Goal: Task Accomplishment & Management: Manage account settings

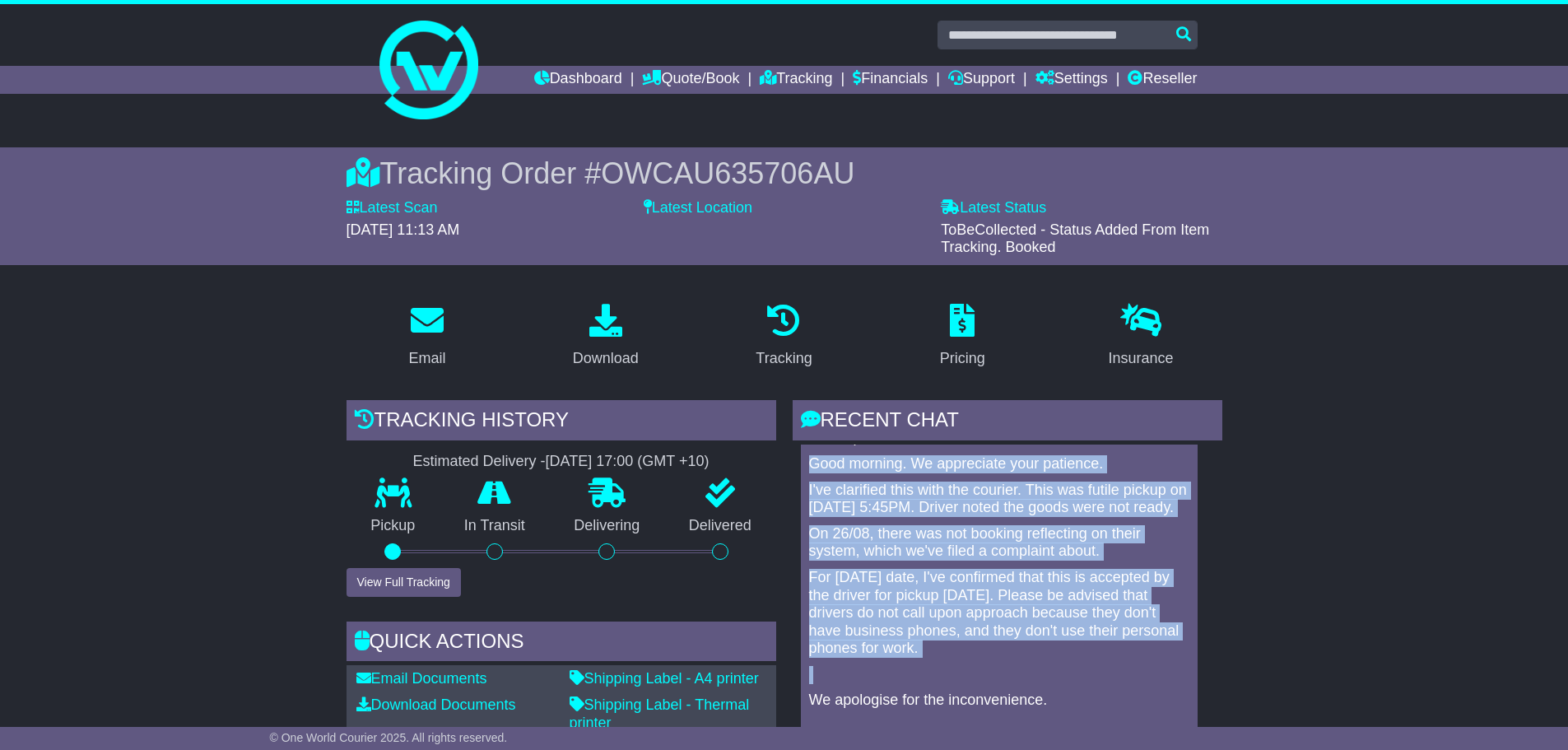
scroll to position [247, 0]
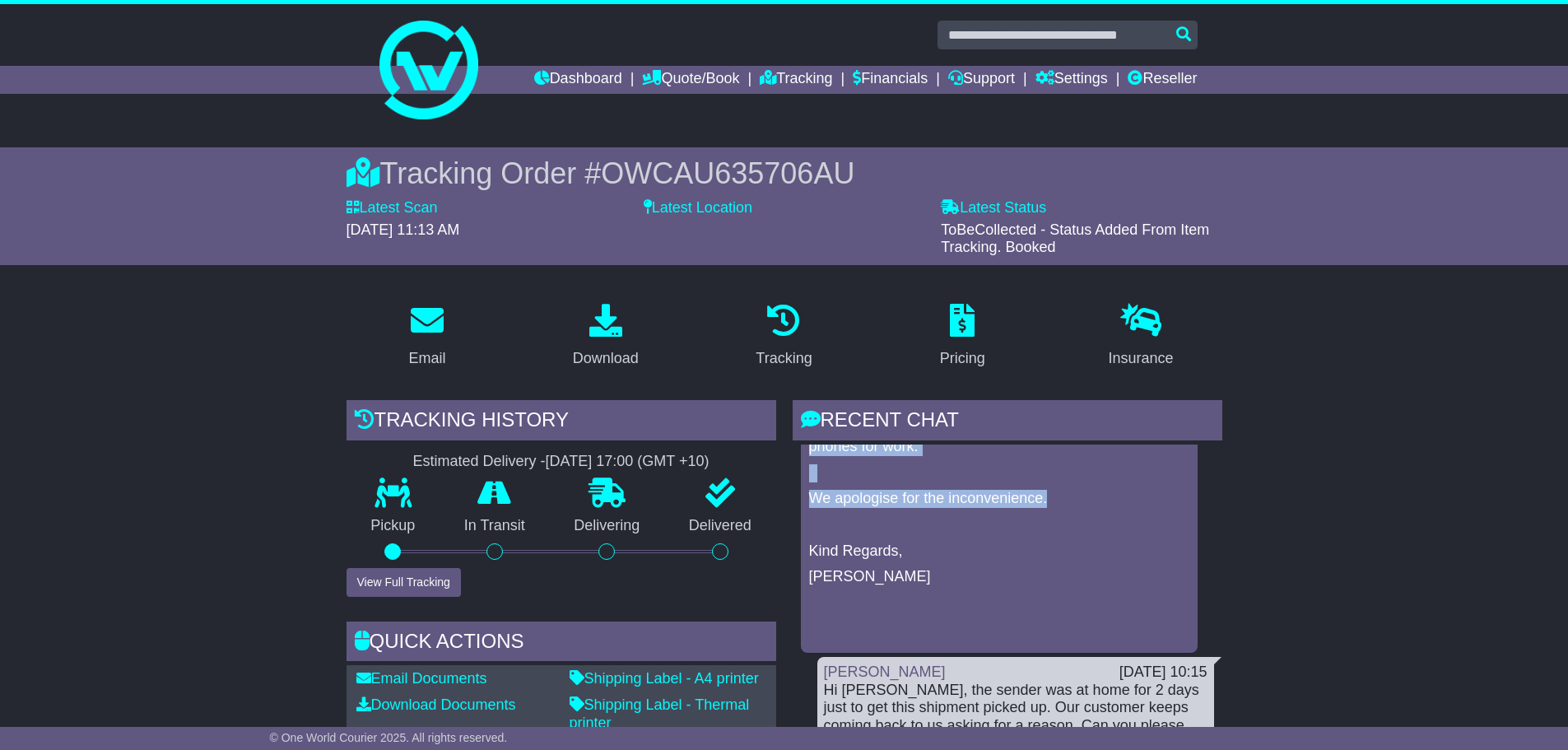
drag, startPoint x: 808, startPoint y: 507, endPoint x: 1078, endPoint y: 513, distance: 270.1
click at [1078, 513] on div "Hi Dimple, Good morning. We appreciate your patience. I've clarified this with …" at bounding box center [999, 433] width 383 height 411
copy div "Good morning. We appreciate your patience. I've clarified this with the courier…"
click at [552, 74] on link "Dashboard" at bounding box center [578, 80] width 88 height 28
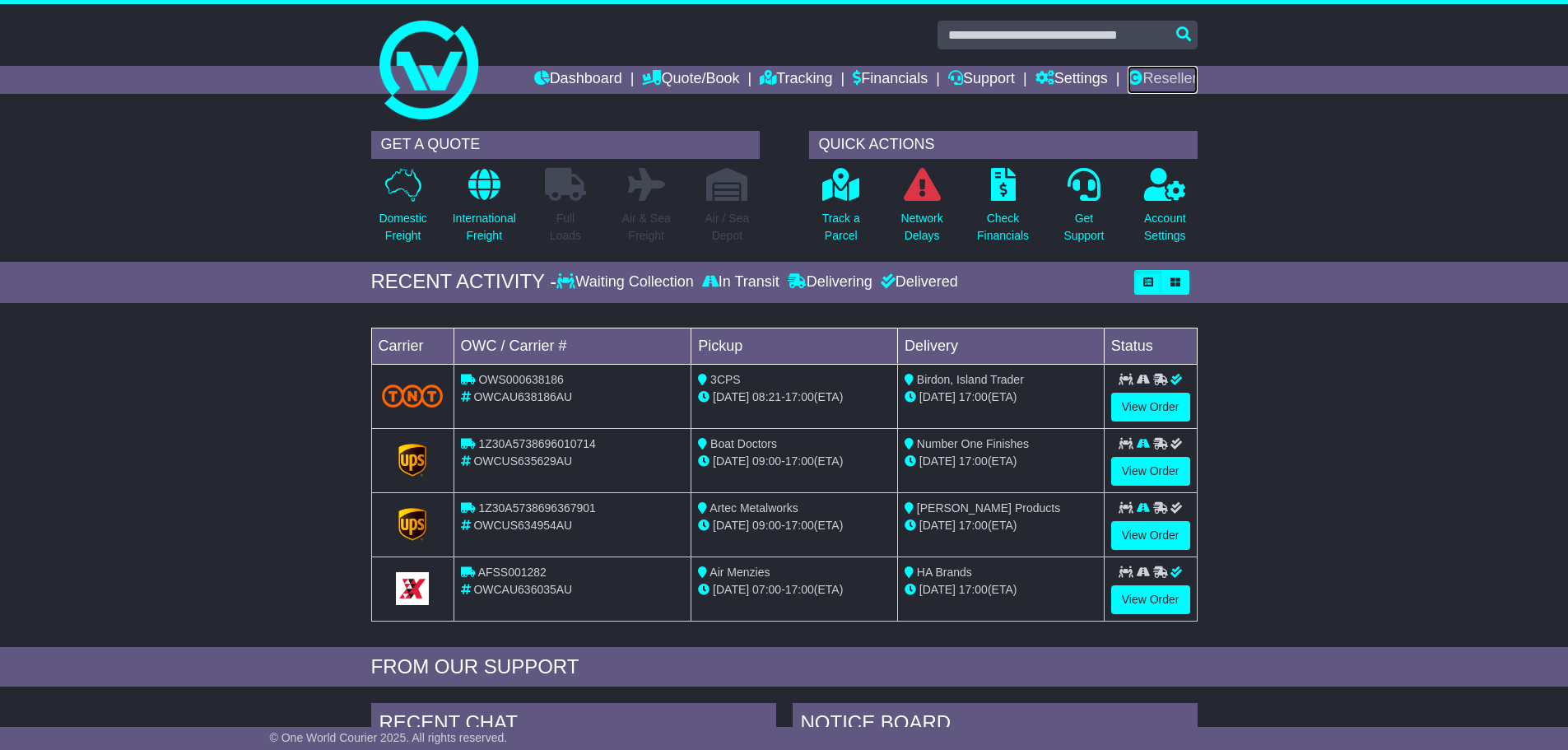
click at [1152, 86] on link "Reseller" at bounding box center [1162, 80] width 69 height 28
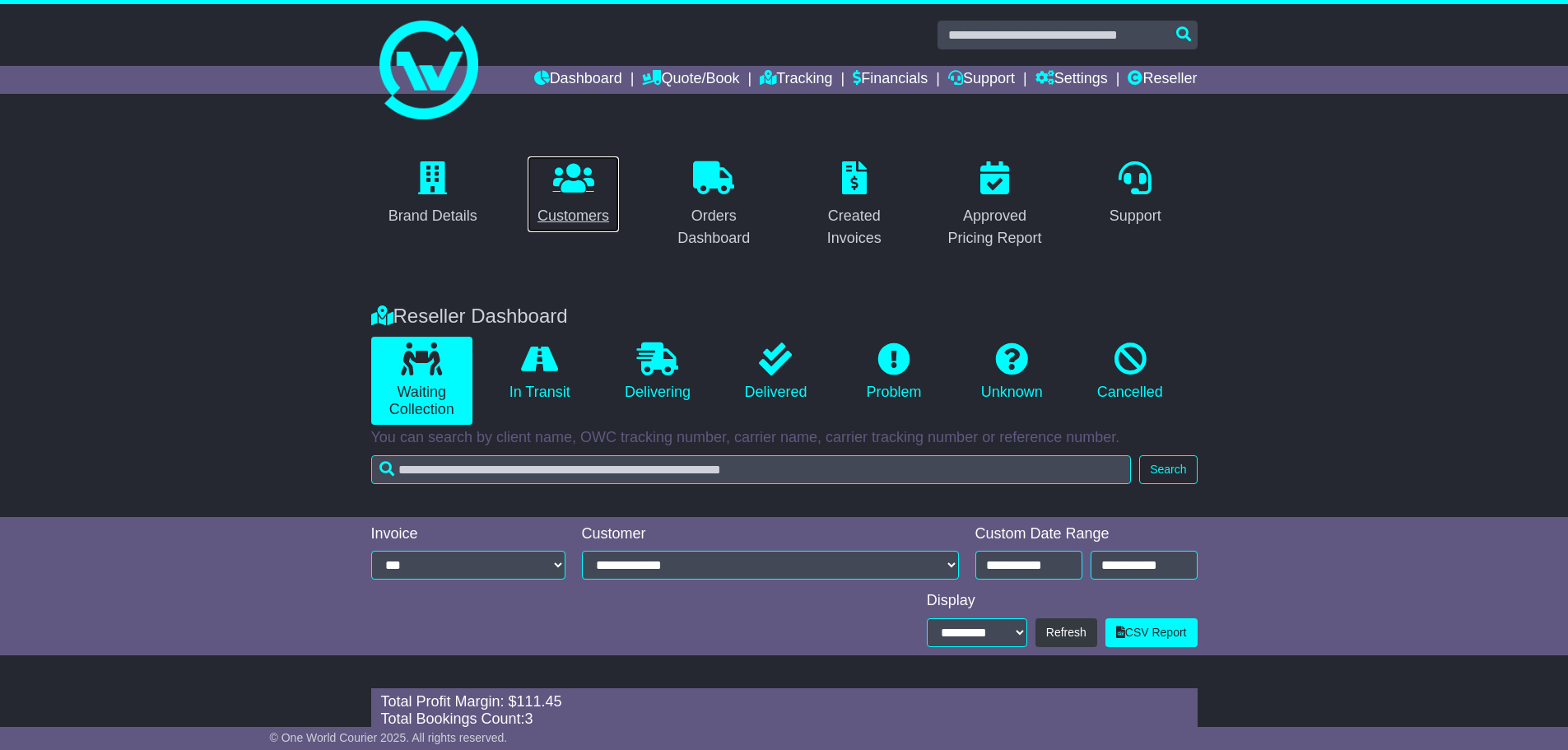
click at [595, 206] on div "Customers" at bounding box center [573, 216] width 71 height 22
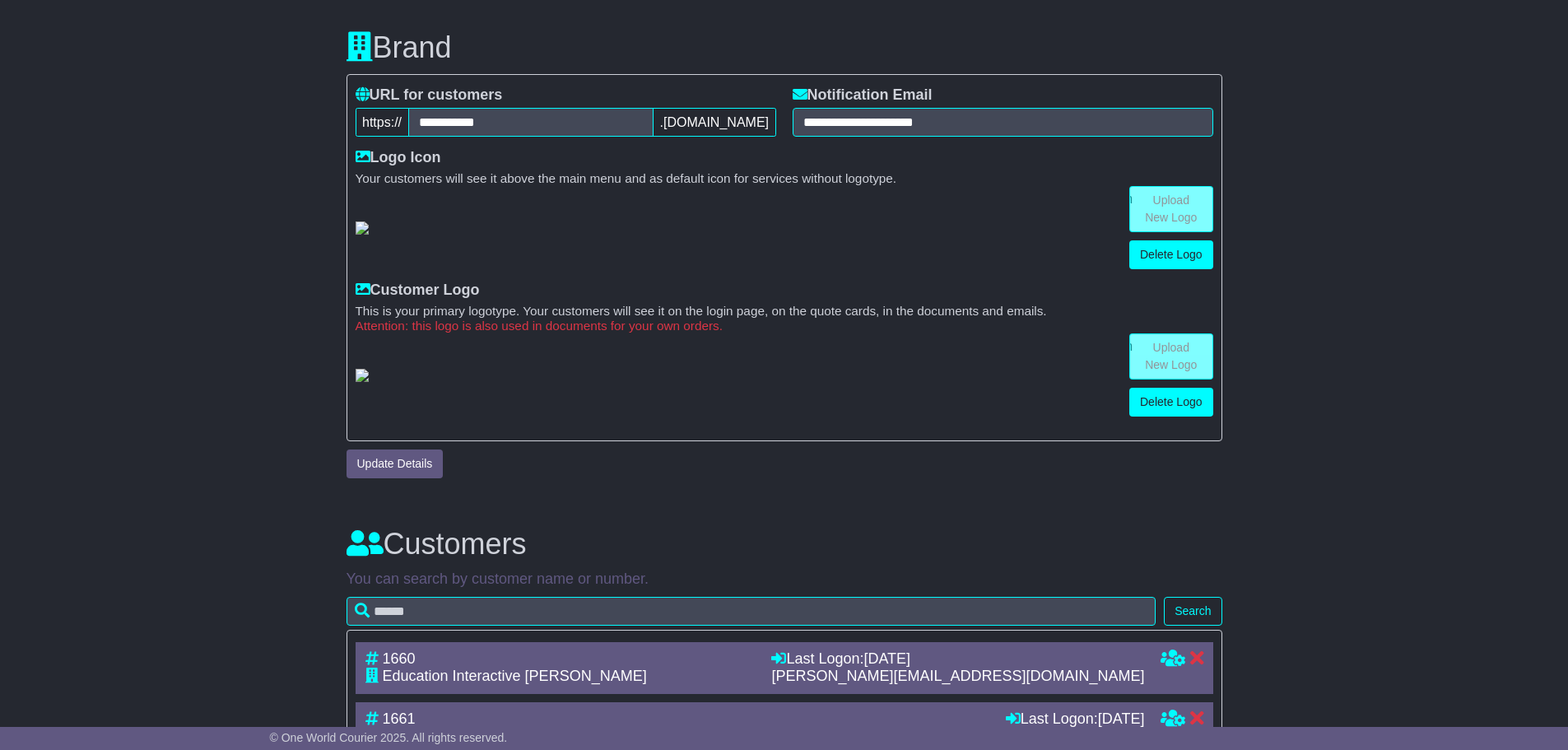
scroll to position [878, 0]
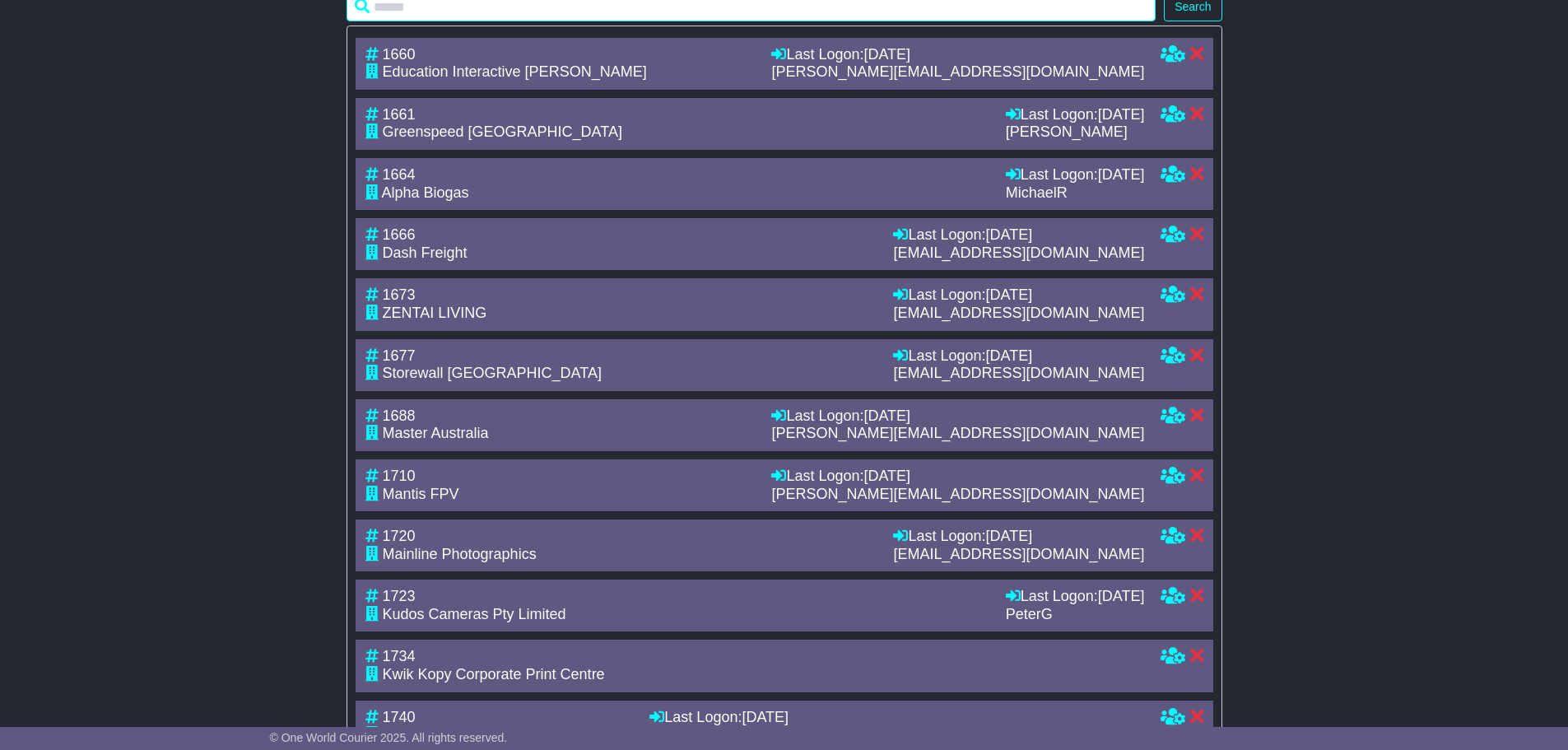
click at [572, 22] on input "text" at bounding box center [751, 7] width 810 height 29
click at [443, 22] on input "text" at bounding box center [751, 7] width 810 height 29
type input "********"
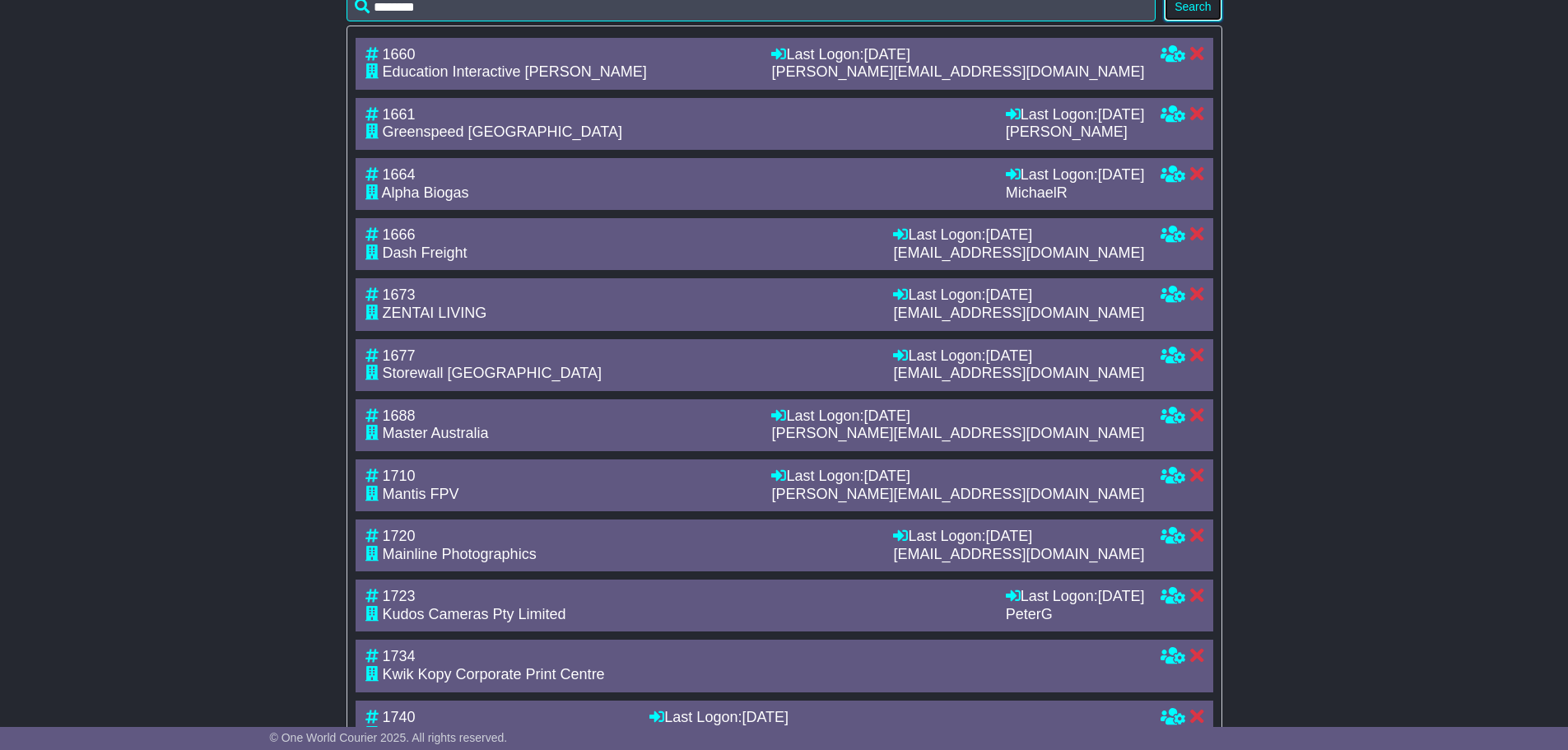
click at [1210, 22] on button "Search" at bounding box center [1192, 7] width 58 height 29
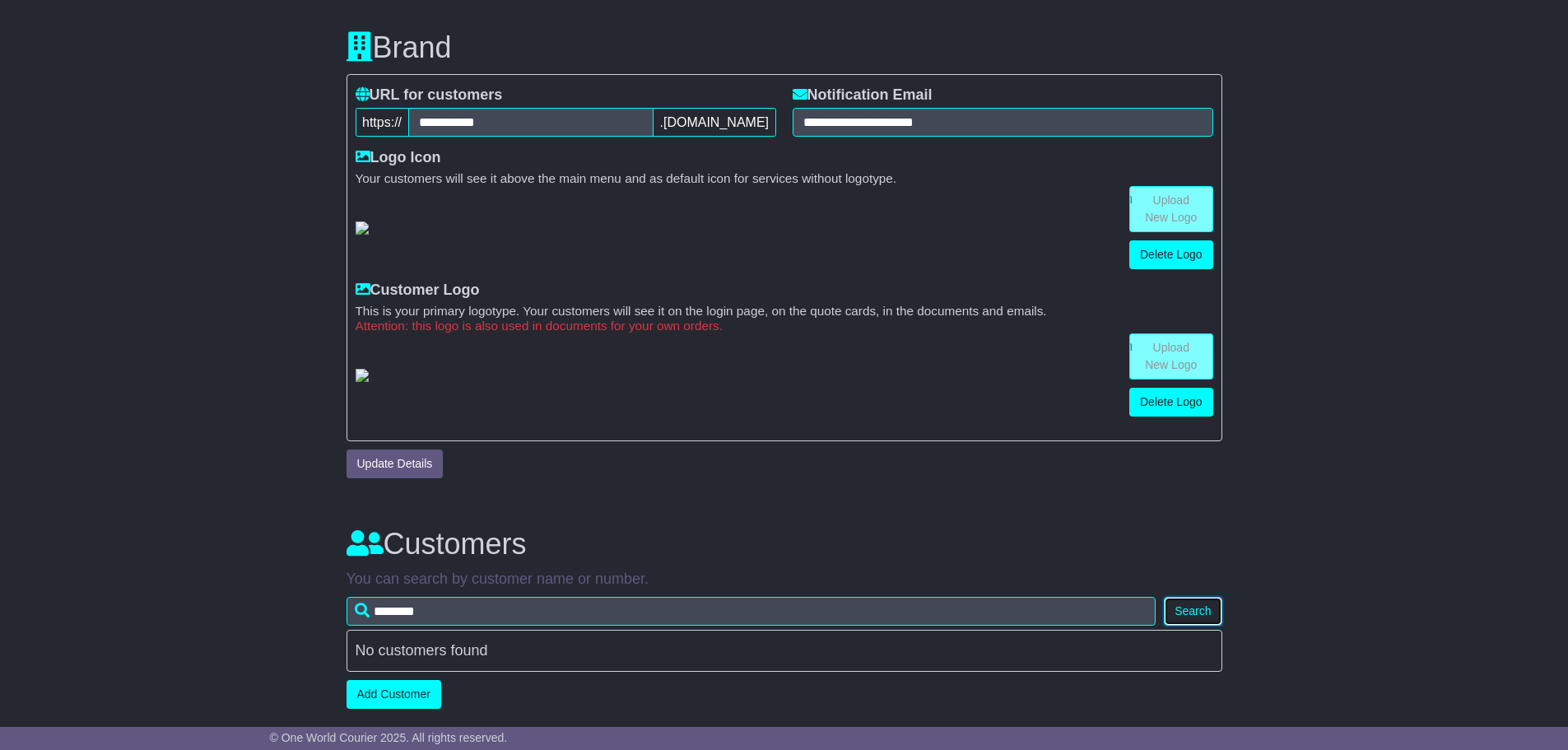
scroll to position [417, 0]
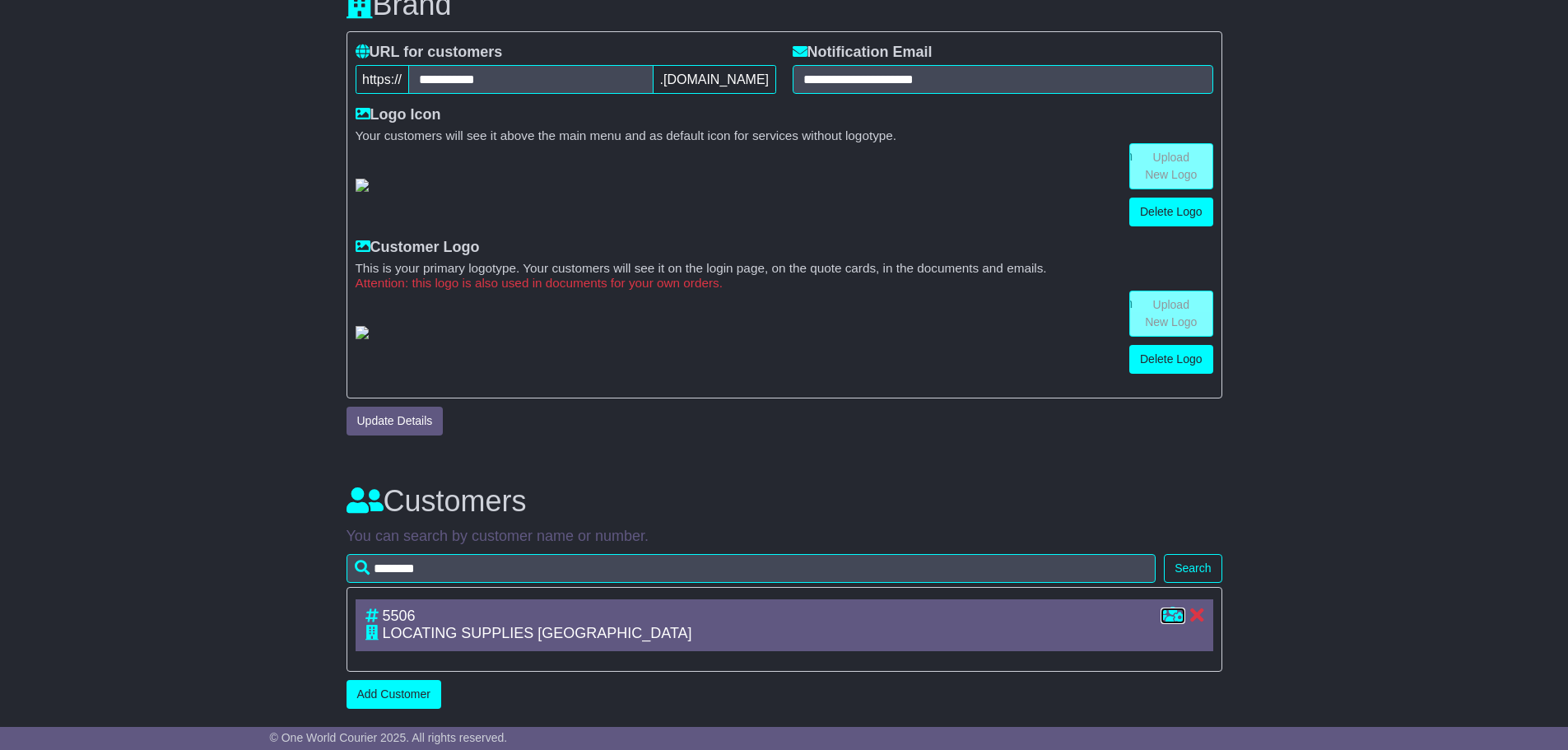
click at [1171, 611] on icon at bounding box center [1173, 615] width 25 height 15
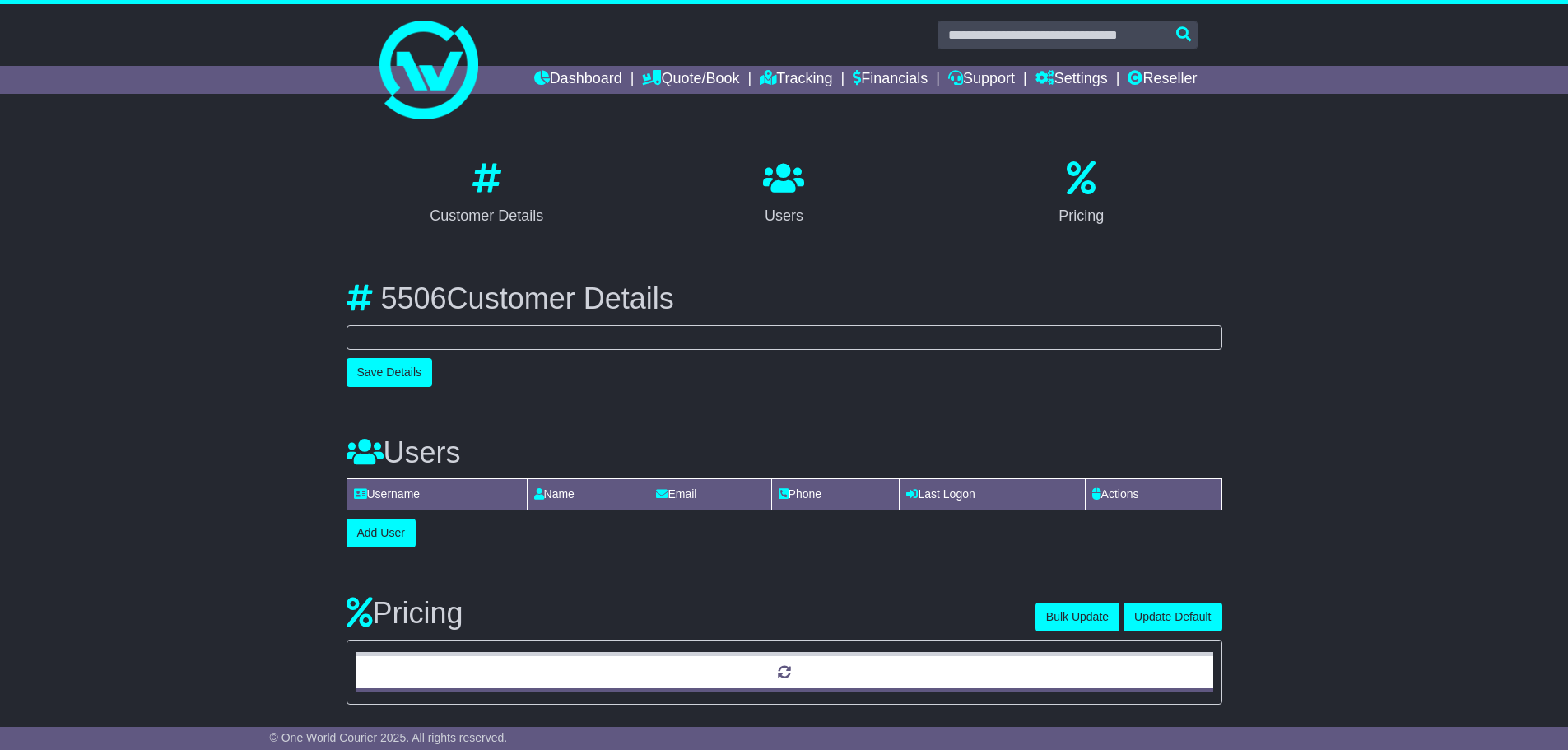
select select "**********"
select select "**"
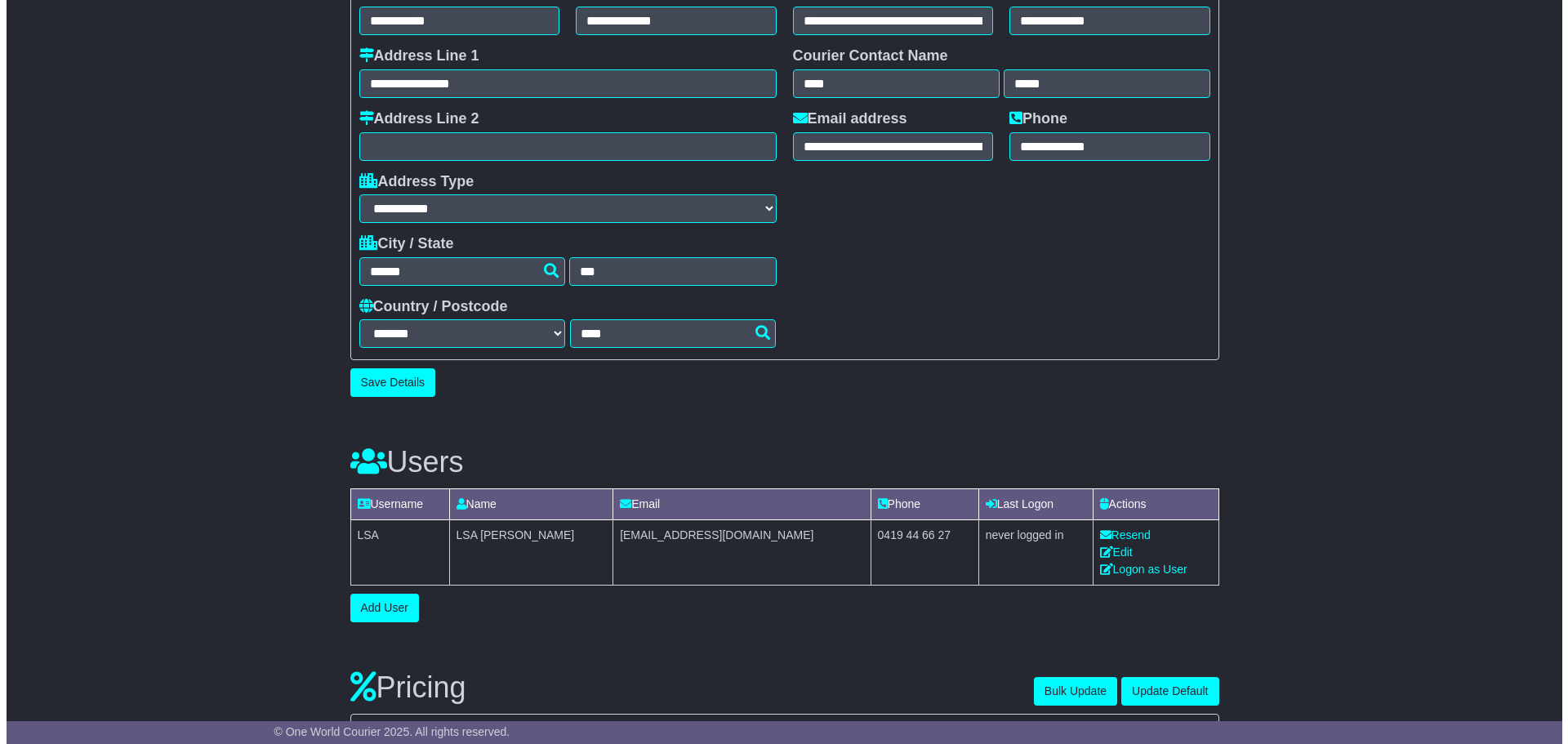
scroll to position [490, 0]
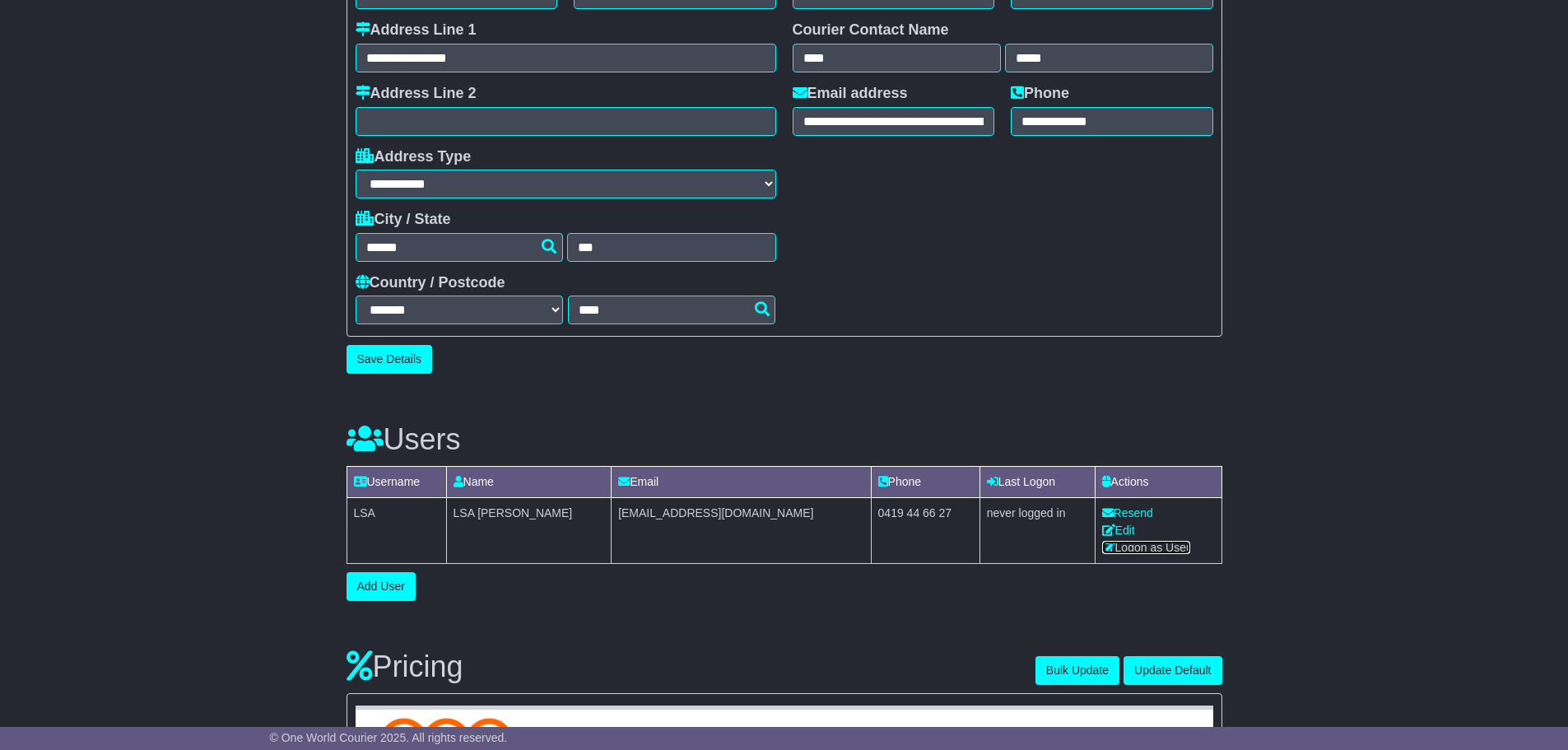
click at [1153, 552] on link "Logon as User" at bounding box center [1146, 547] width 88 height 13
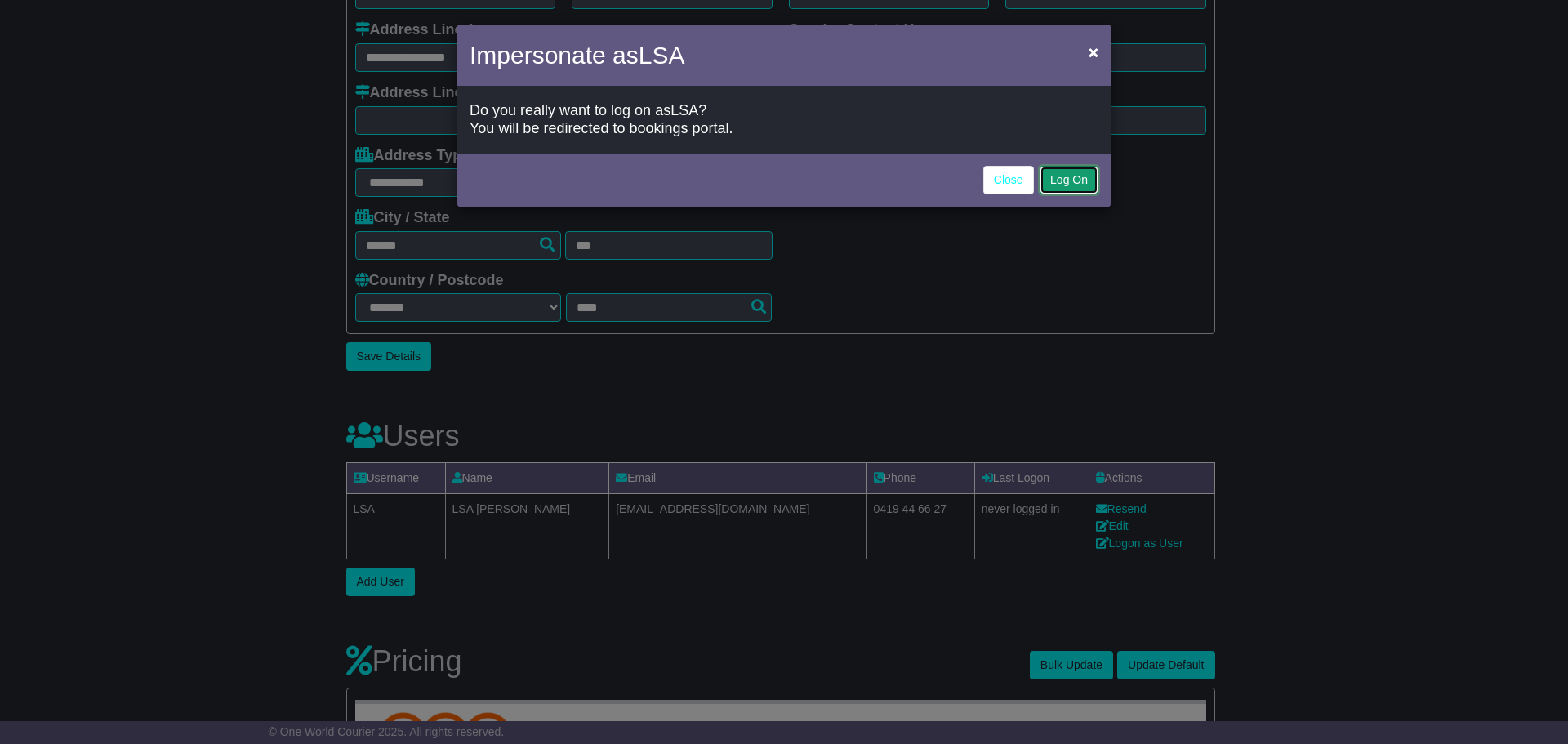
click at [1062, 176] on button "Log On" at bounding box center [1069, 180] width 59 height 29
